Goal: Information Seeking & Learning: Learn about a topic

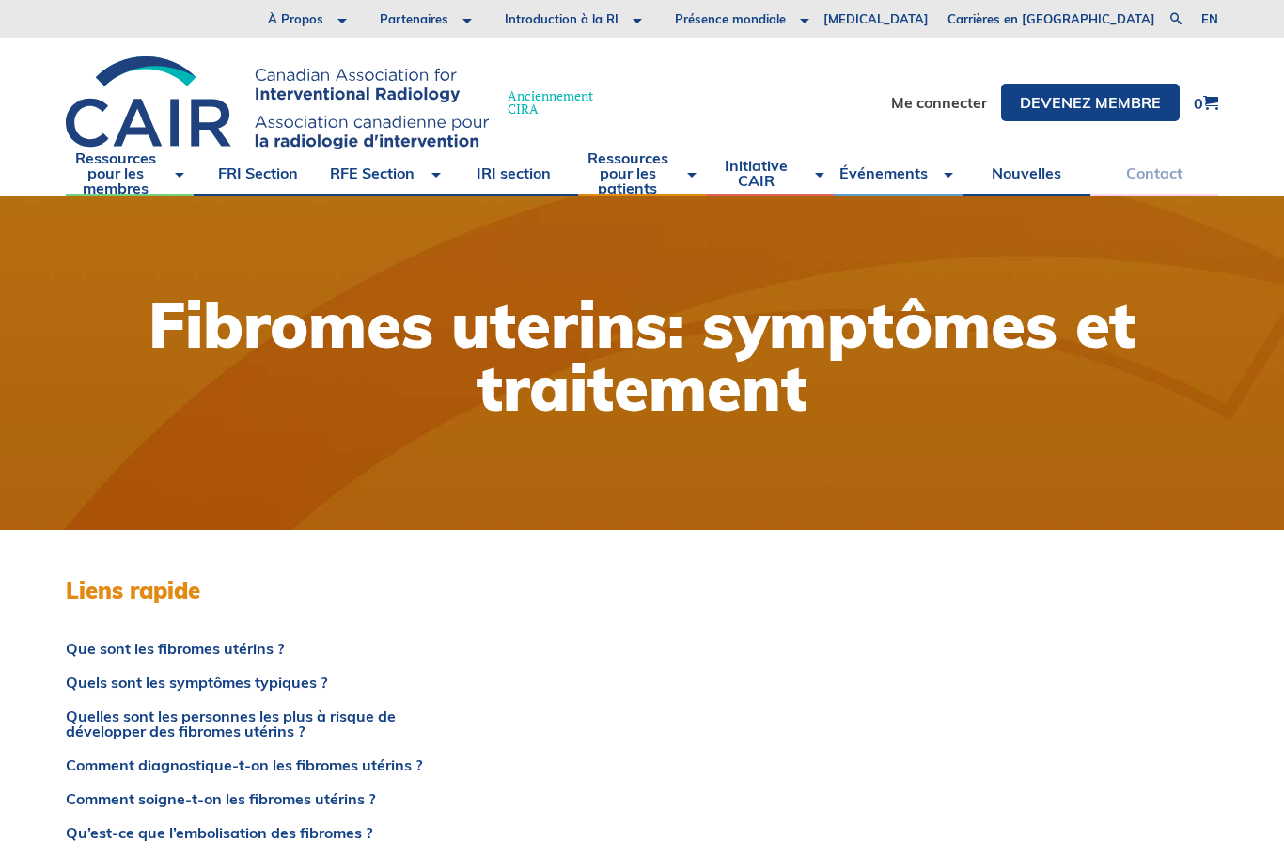
click at [1168, 176] on link "Contact" at bounding box center [1154, 172] width 128 height 47
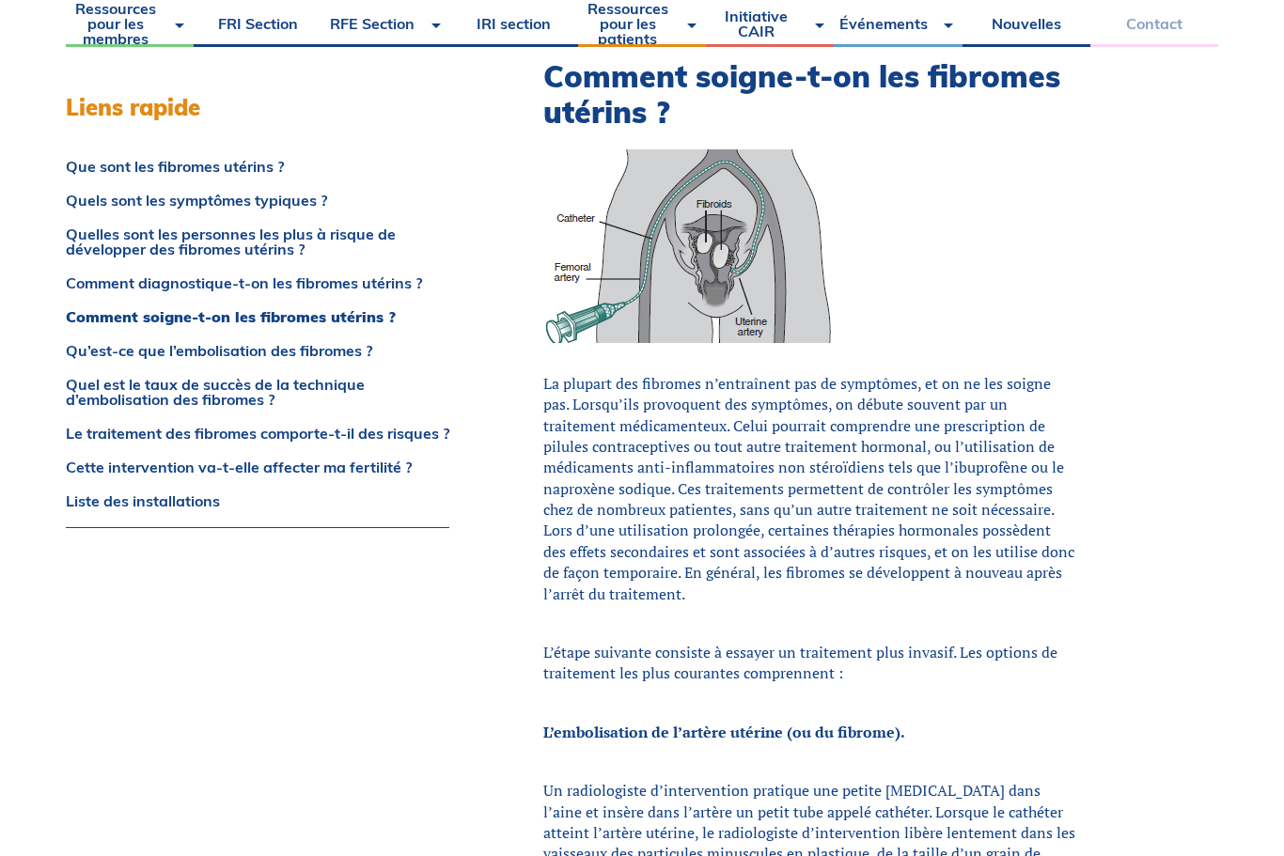
scroll to position [3201, 0]
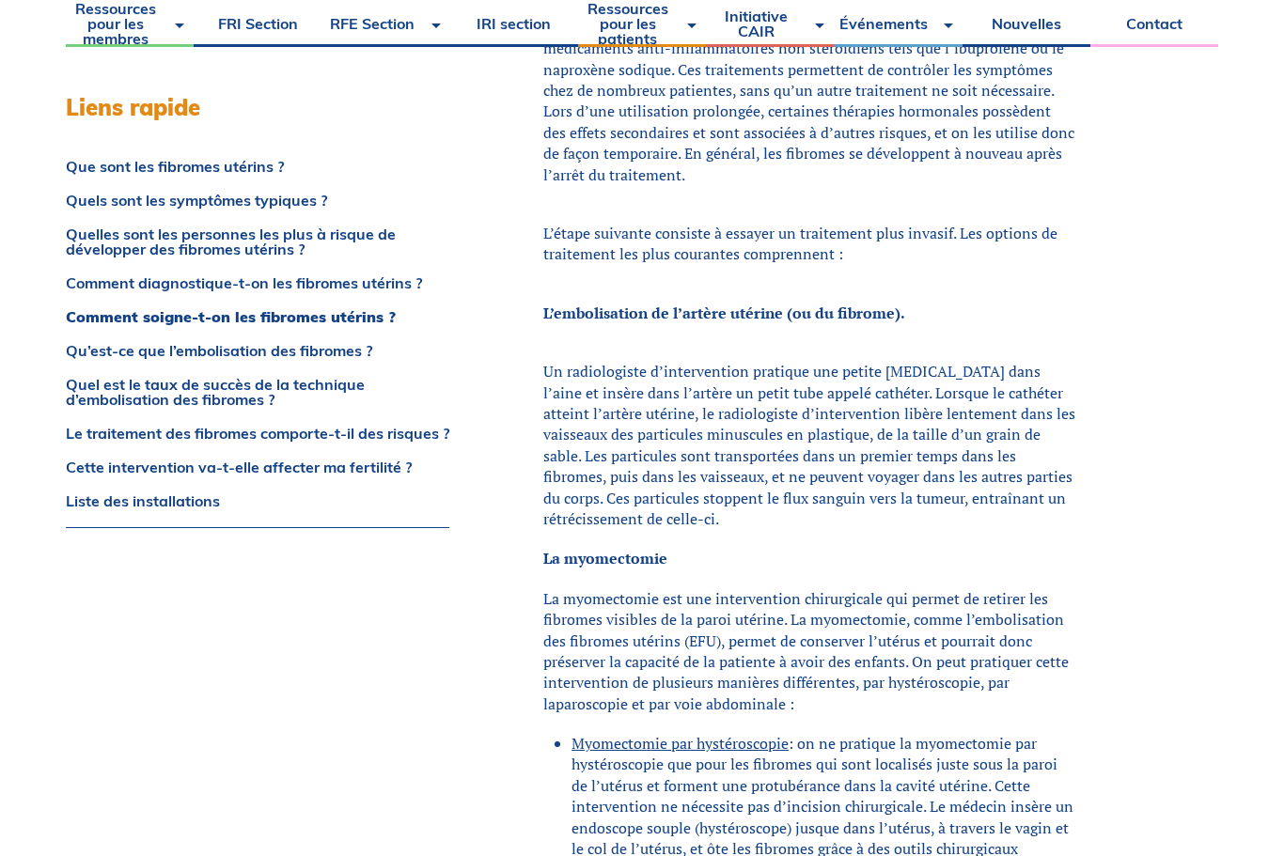
scroll to position [3619, 0]
click at [1122, 334] on div "Que sont les fibromes utérins ? Il existe trois grands types de fibromes utérin…" at bounding box center [857, 481] width 722 height 7140
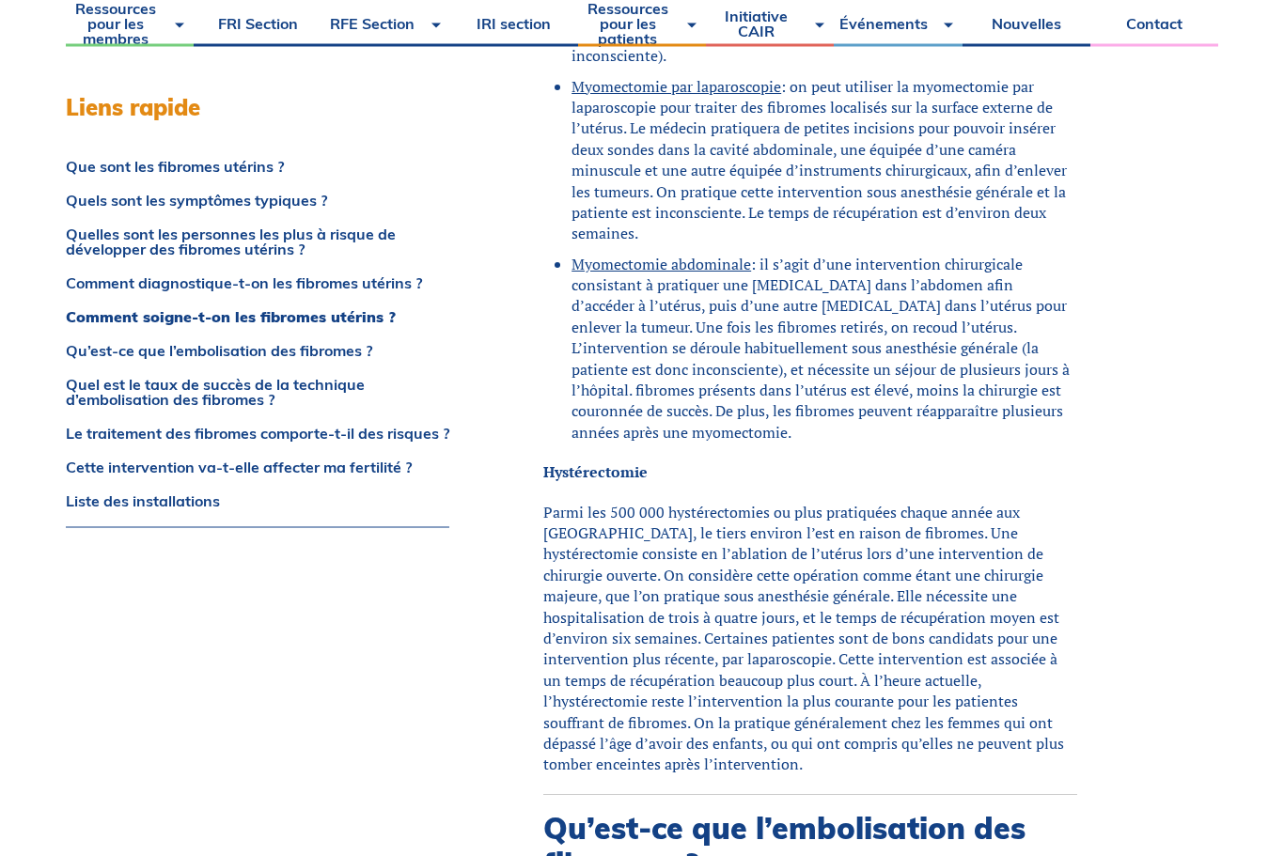
scroll to position [4476, 0]
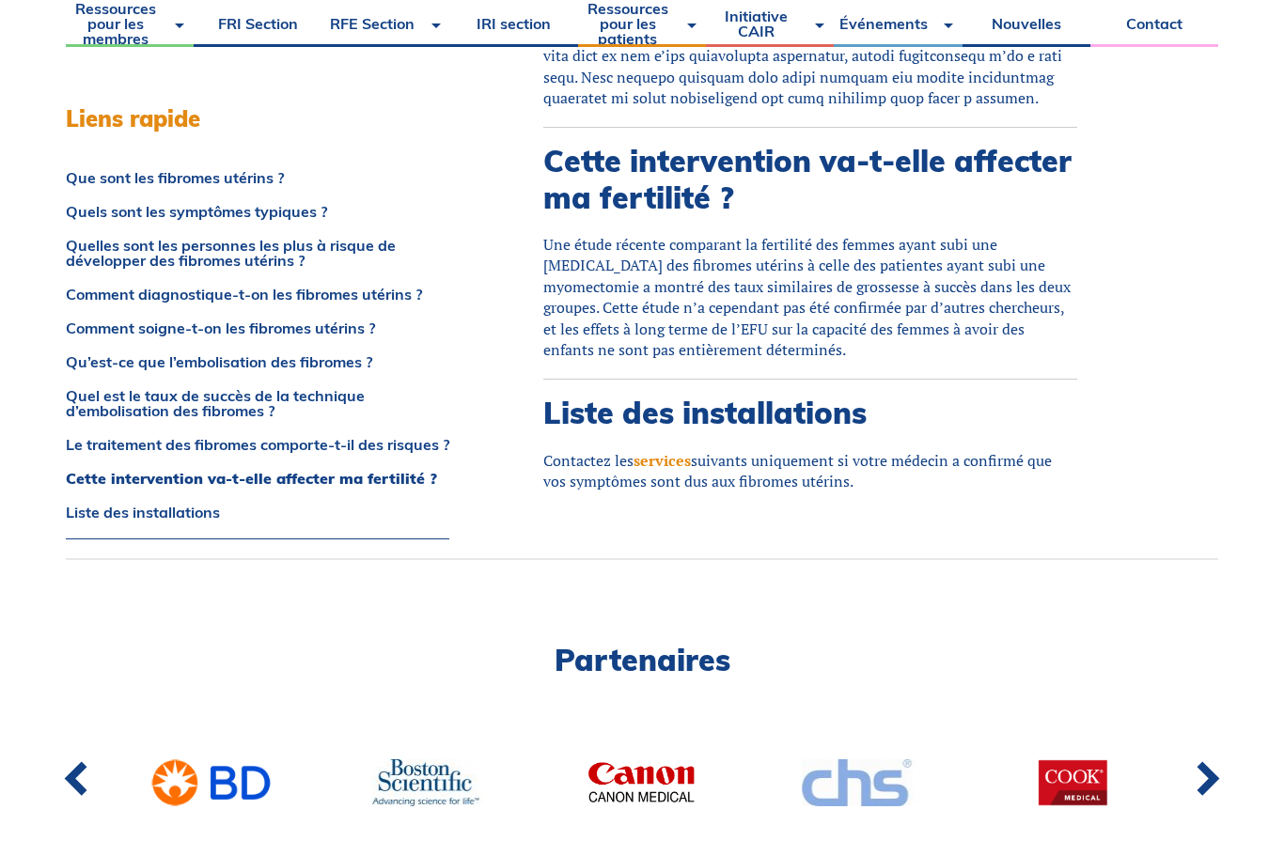
scroll to position [7113, 0]
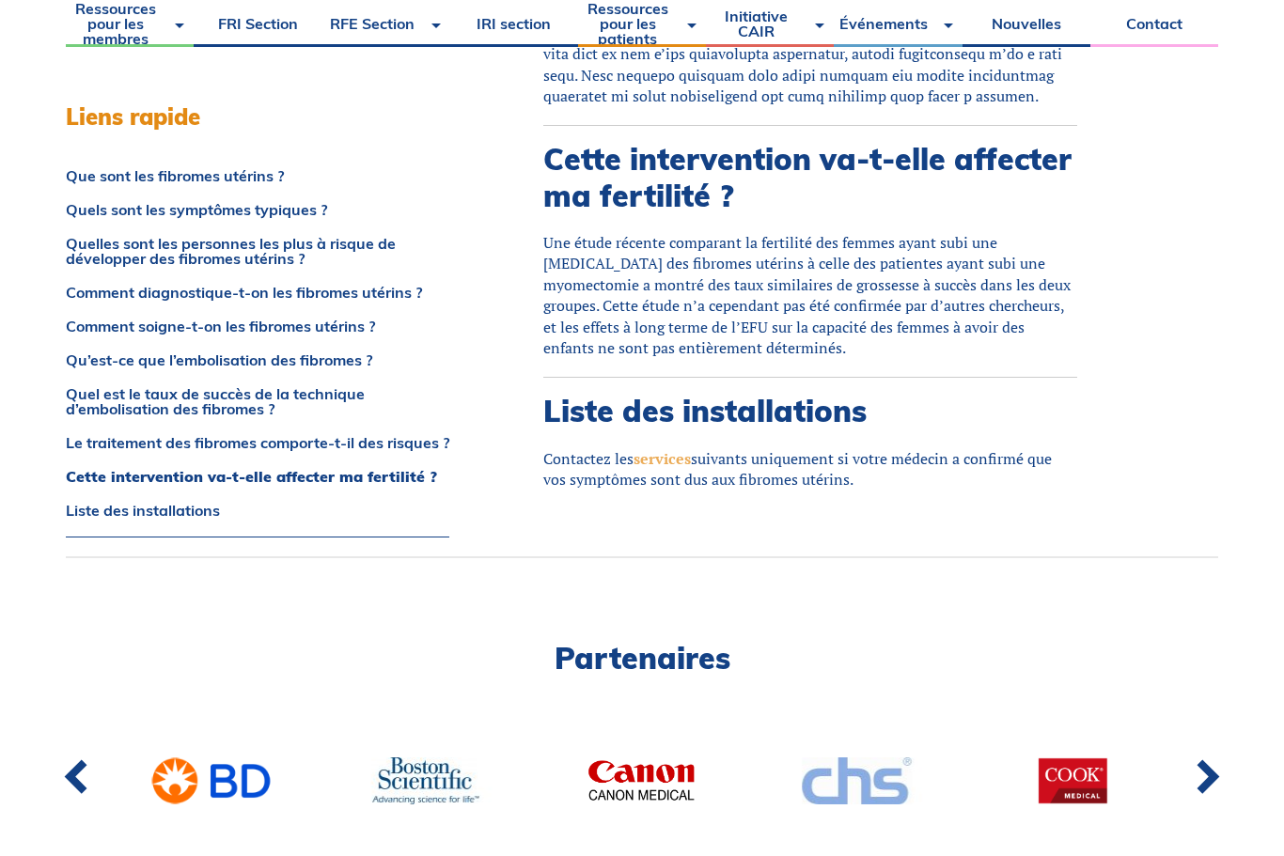
click at [657, 448] on link "services" at bounding box center [662, 458] width 57 height 21
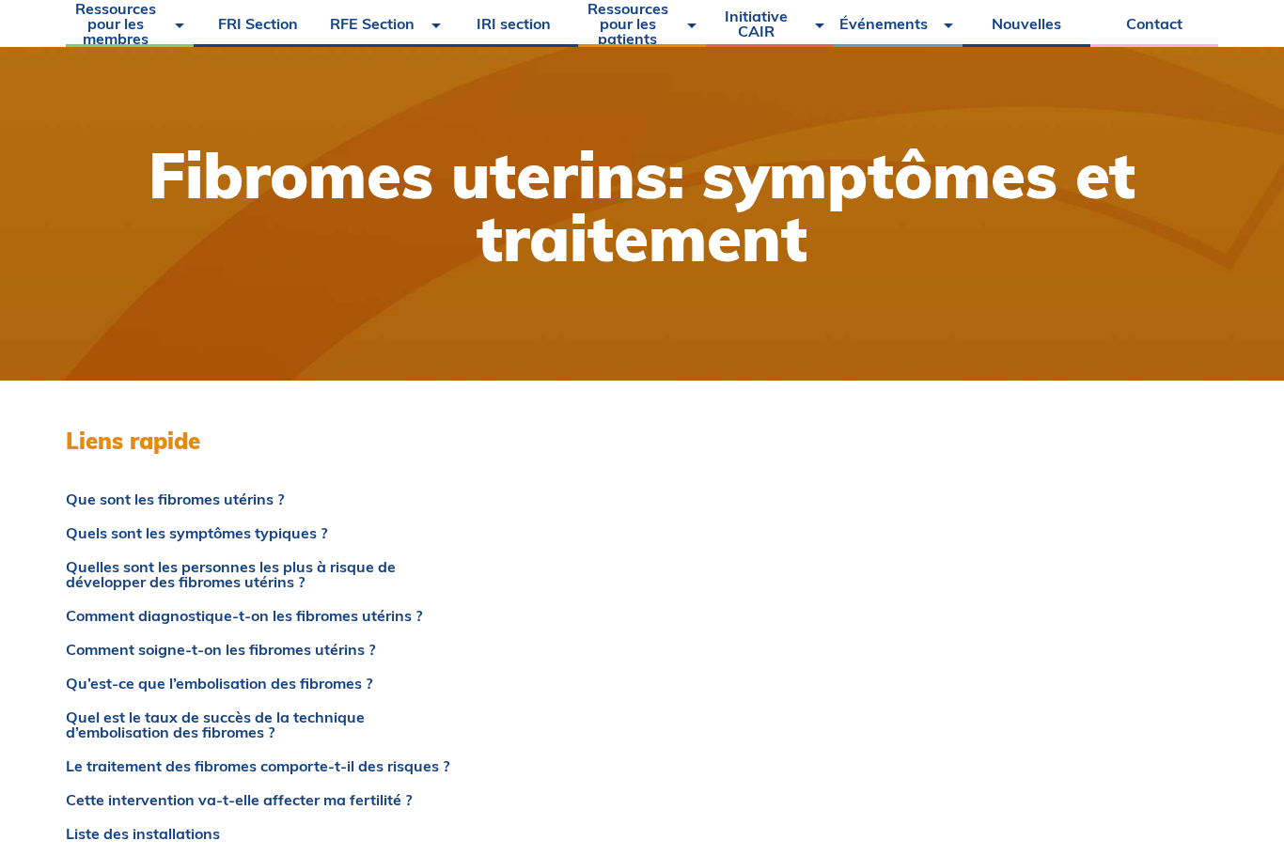
scroll to position [0, 0]
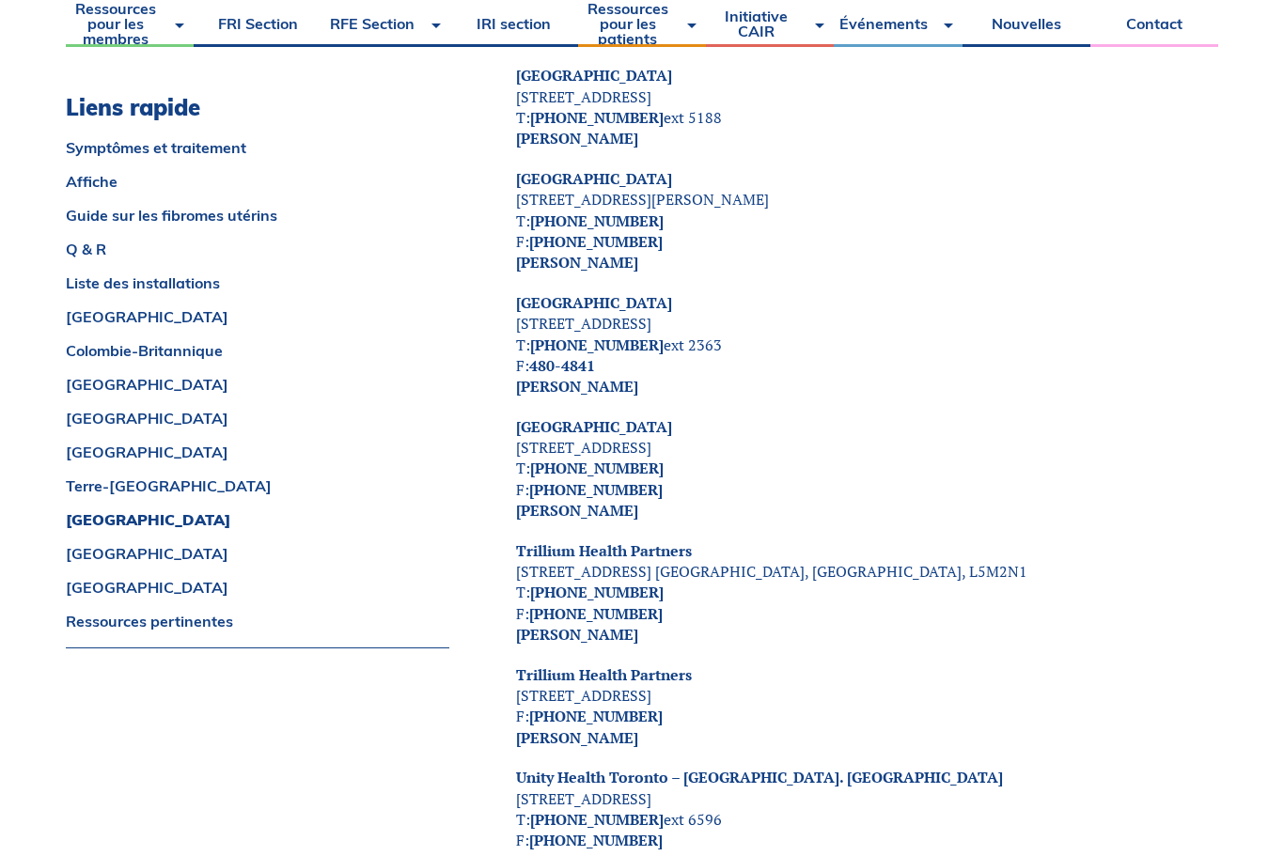
scroll to position [8338, 0]
